Goal: Transaction & Acquisition: Purchase product/service

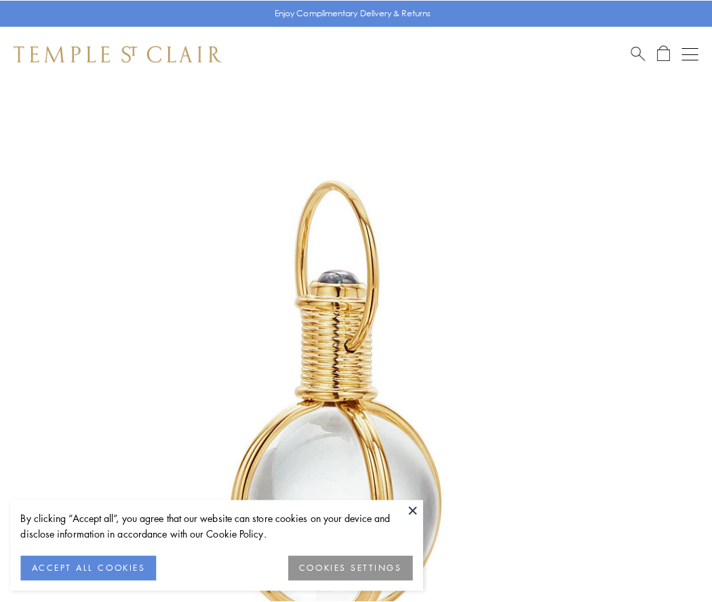
scroll to position [354, 0]
